Goal: Information Seeking & Learning: Learn about a topic

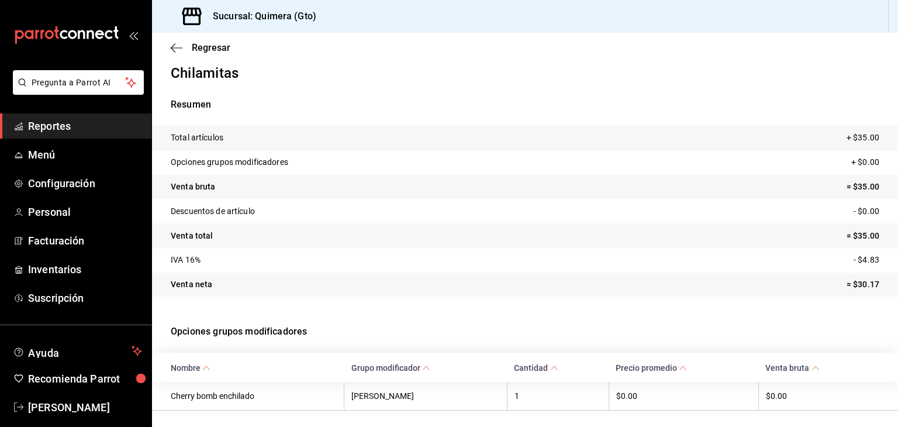
scroll to position [11, 0]
click at [45, 123] on span "Reportes" at bounding box center [85, 126] width 114 height 16
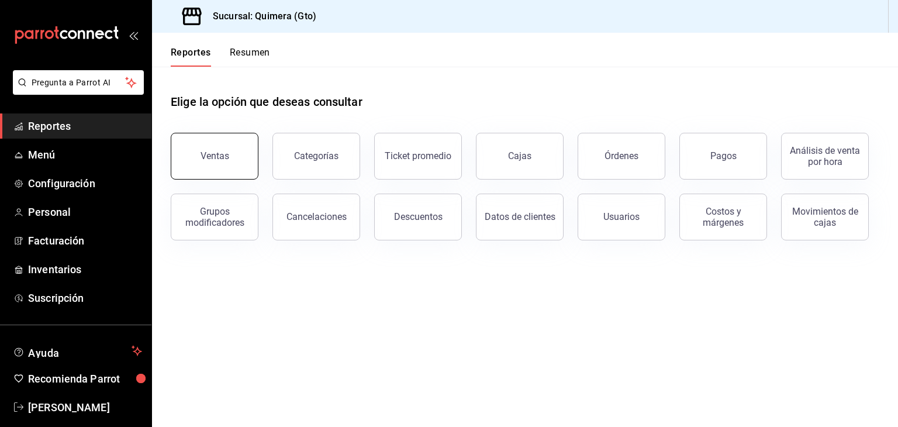
click at [206, 164] on button "Ventas" at bounding box center [215, 156] width 88 height 47
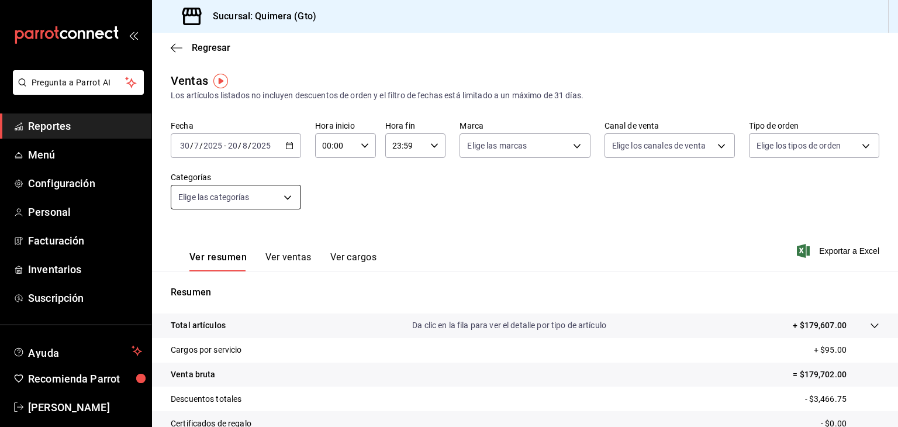
click at [272, 195] on body "Pregunta a Parrot AI Reportes Menú Configuración Personal Facturación Inventari…" at bounding box center [449, 213] width 898 height 427
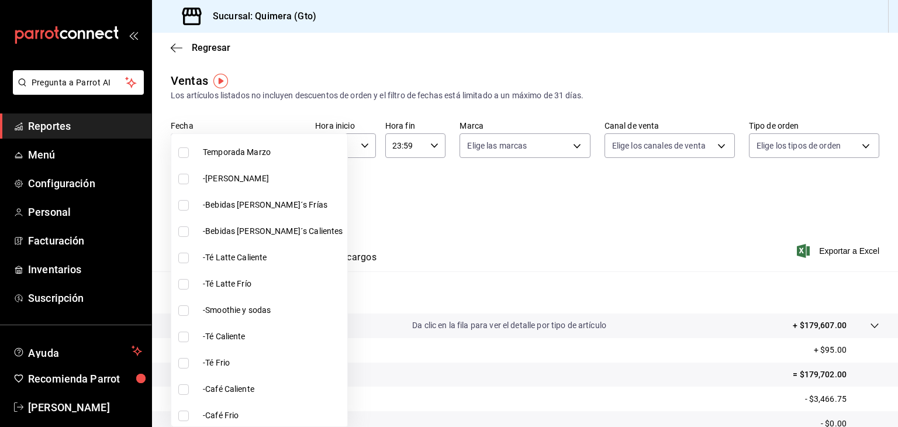
scroll to position [252, 0]
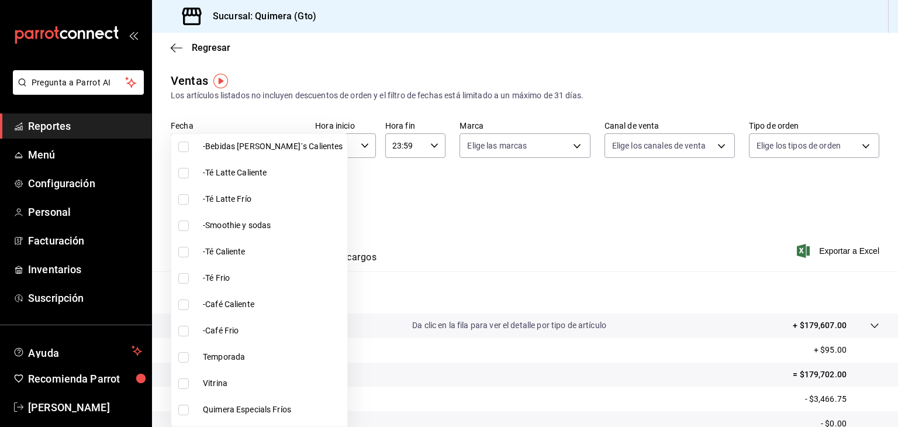
click at [228, 383] on span "Vitrina" at bounding box center [273, 383] width 140 height 12
type input "7040d41e-0c1f-4fa7-9be0-e3bed4d295c9"
checkbox input "true"
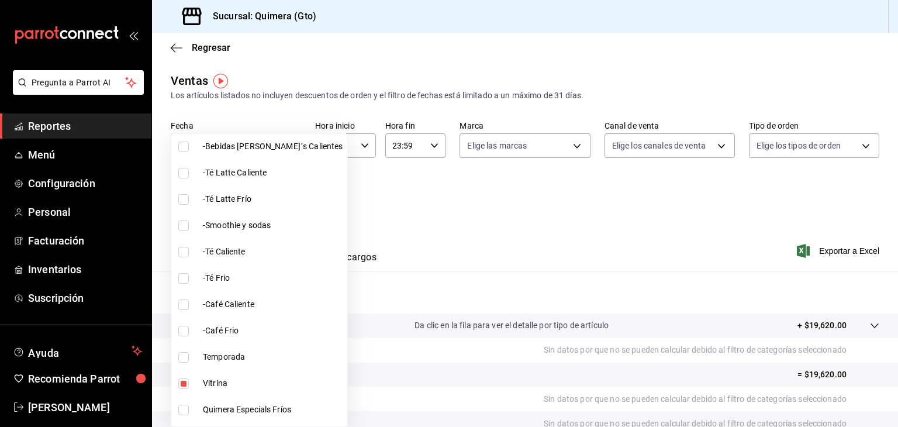
click at [446, 230] on div at bounding box center [449, 213] width 898 height 427
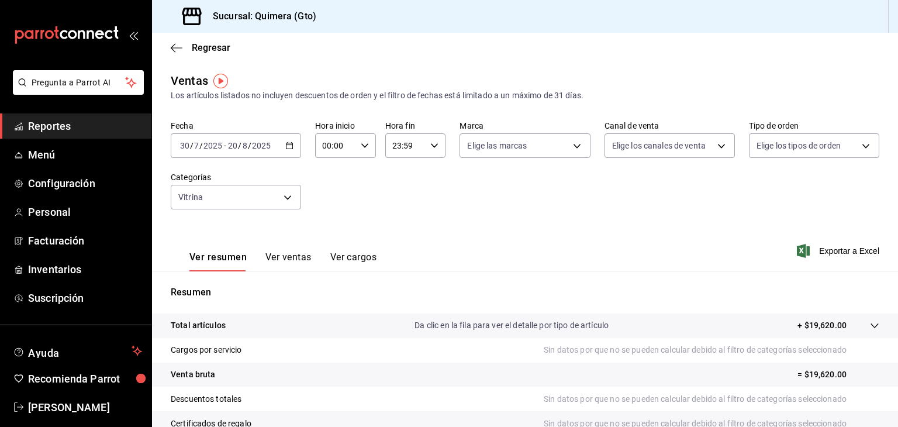
click at [279, 257] on button "Ver ventas" at bounding box center [288, 261] width 46 height 20
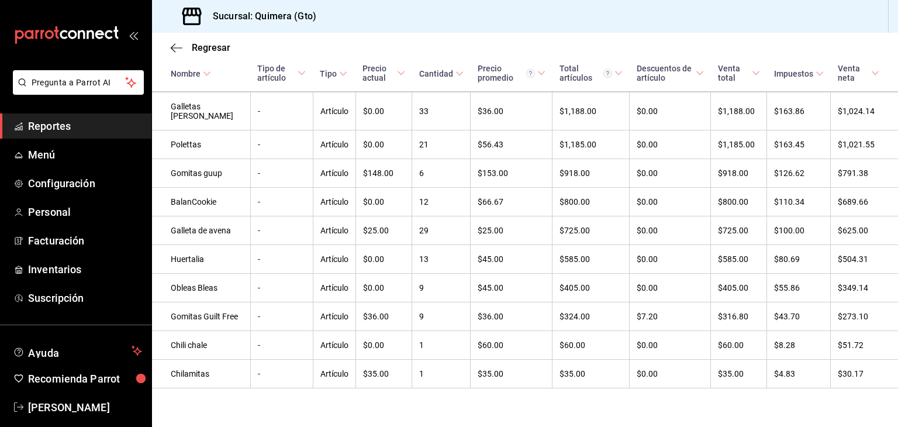
scroll to position [353, 0]
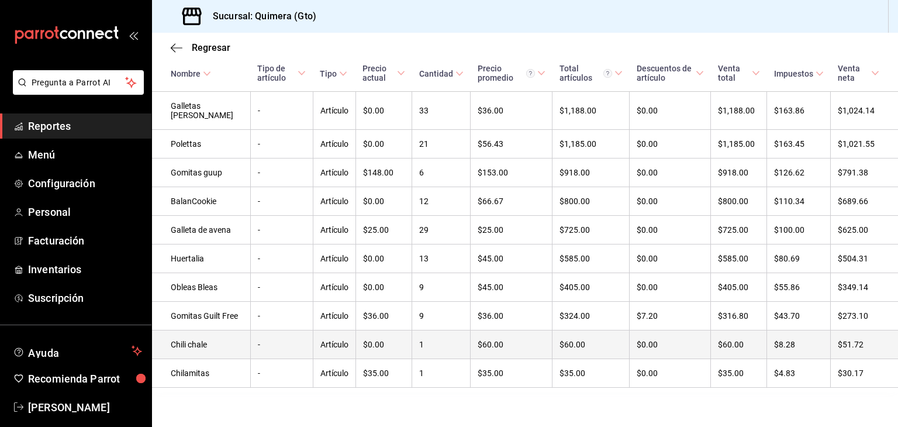
click at [199, 359] on td "Chili chale" at bounding box center [201, 344] width 98 height 29
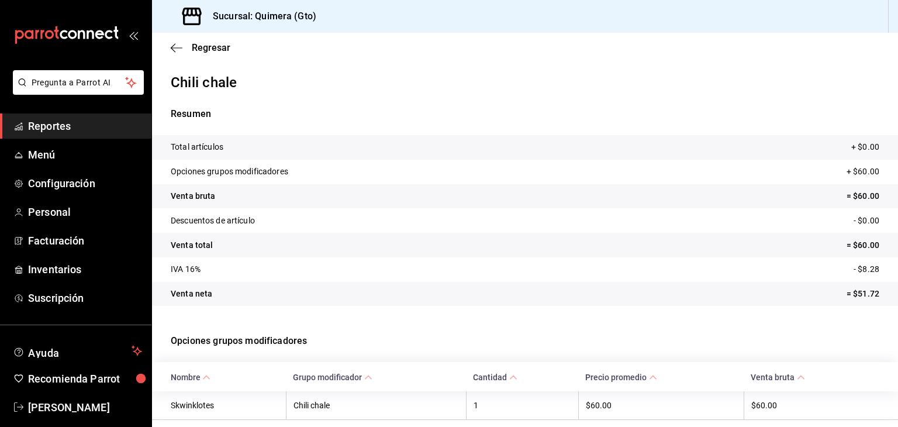
scroll to position [41, 0]
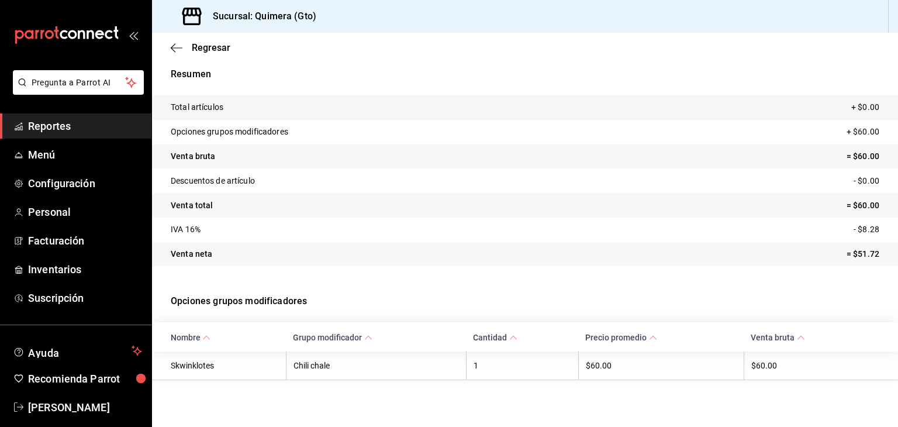
click at [47, 131] on span "Reportes" at bounding box center [85, 126] width 114 height 16
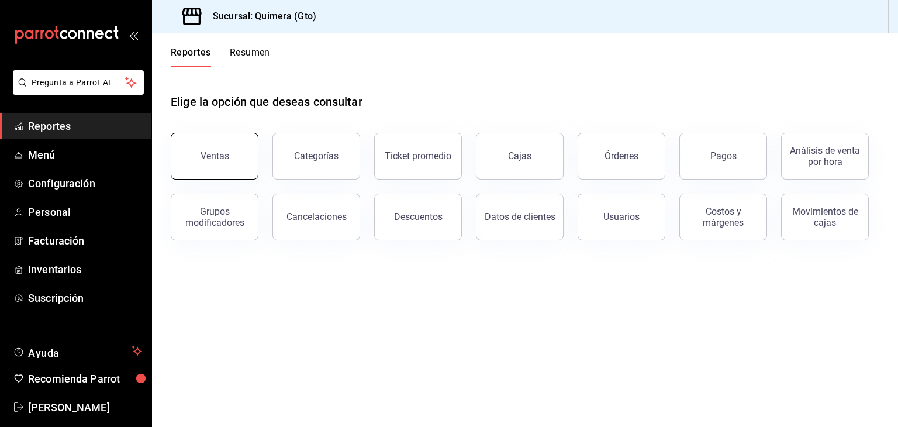
click at [206, 171] on button "Ventas" at bounding box center [215, 156] width 88 height 47
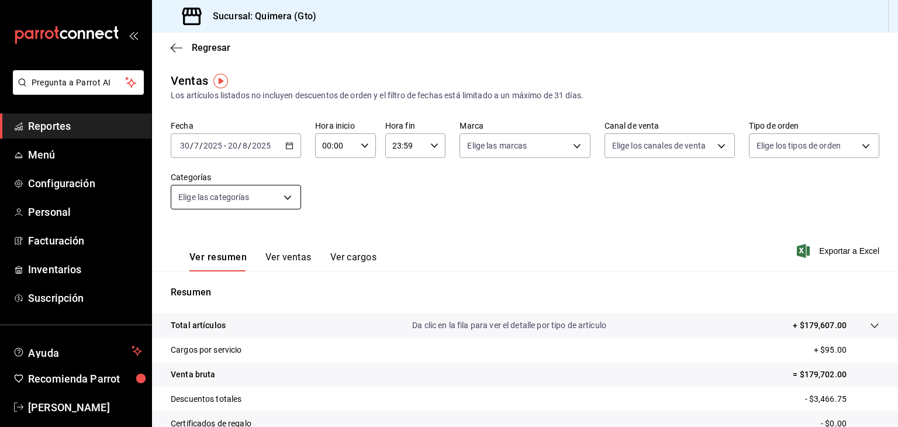
click at [254, 195] on body "Pregunta a Parrot AI Reportes Menú Configuración Personal Facturación Inventari…" at bounding box center [449, 213] width 898 height 427
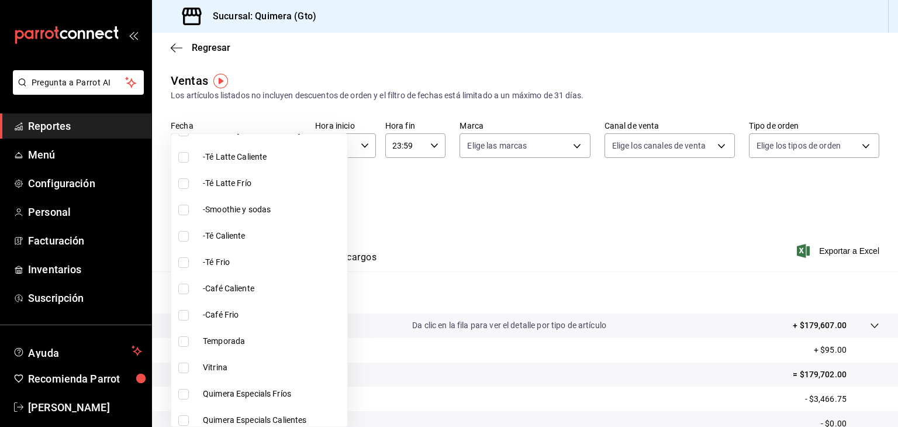
scroll to position [268, 0]
click at [224, 369] on span "Vitrina" at bounding box center [273, 367] width 140 height 12
type input "7040d41e-0c1f-4fa7-9be0-e3bed4d295c9"
checkbox input "true"
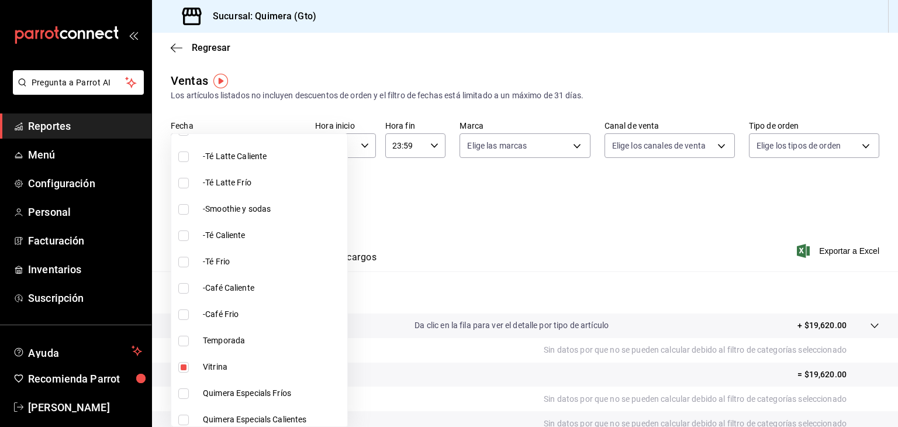
click at [467, 249] on div at bounding box center [449, 213] width 898 height 427
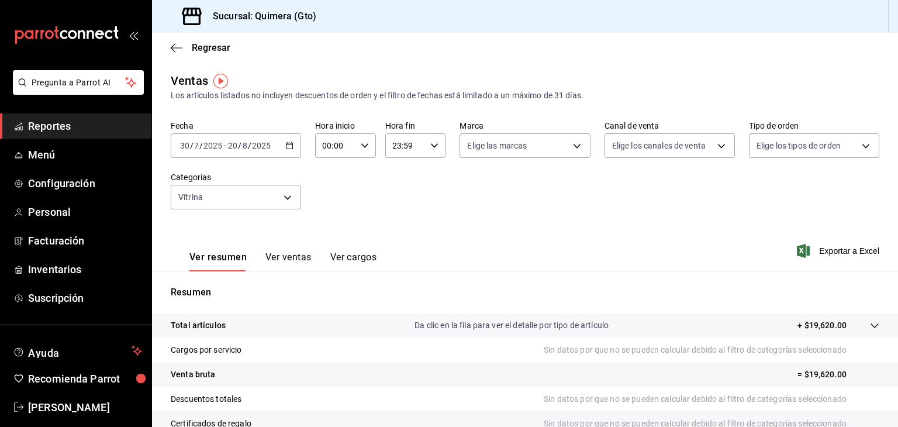
click at [295, 253] on button "Ver ventas" at bounding box center [288, 261] width 46 height 20
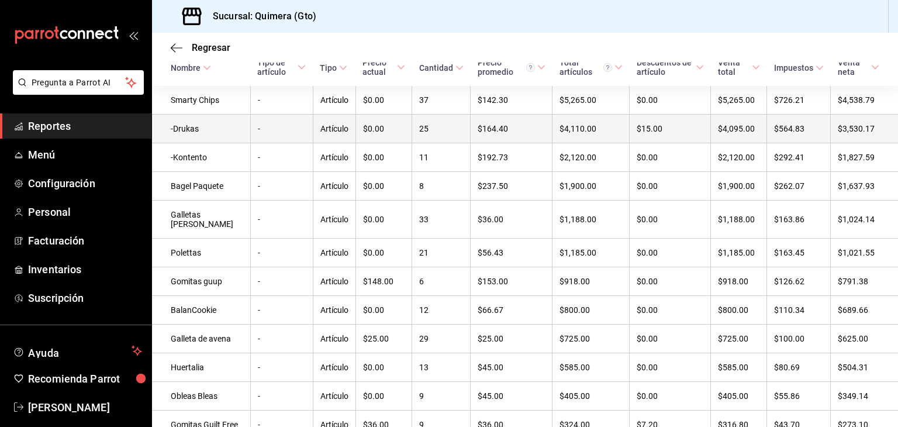
scroll to position [223, 0]
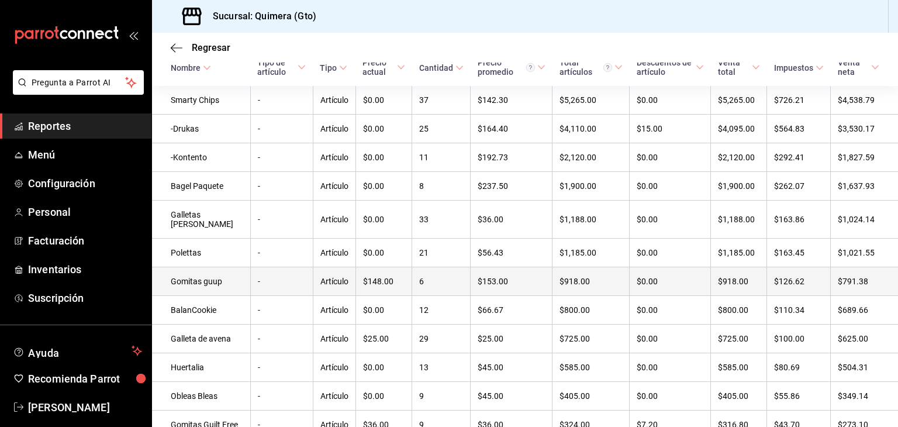
click at [199, 283] on td "Gomitas guup" at bounding box center [201, 281] width 98 height 29
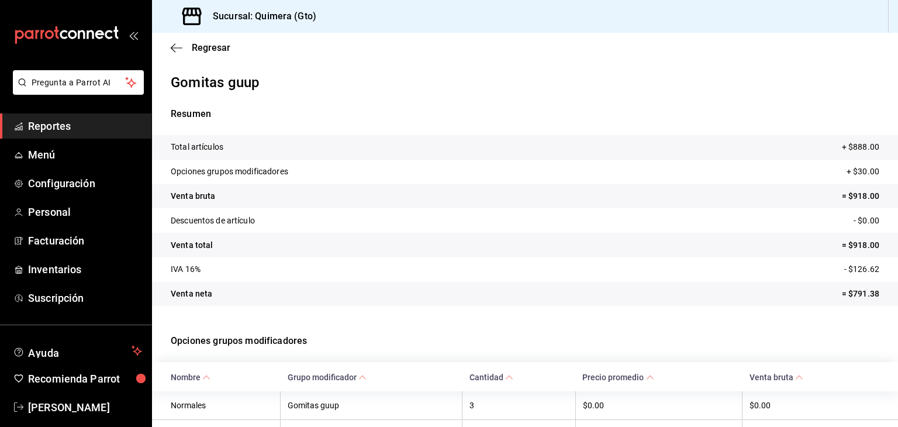
scroll to position [70, 0]
